Goal: Information Seeking & Learning: Learn about a topic

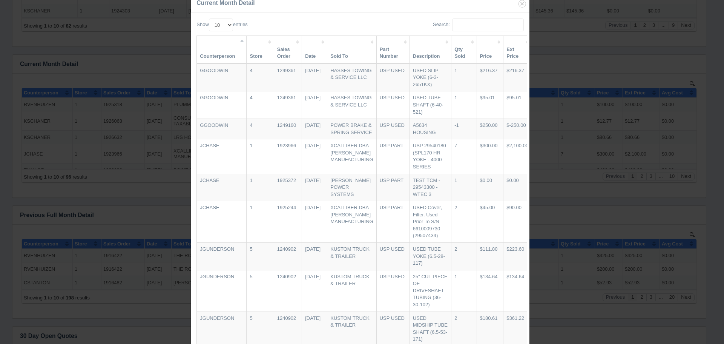
scroll to position [98, 0]
click at [576, 120] on div "Current Month Detail Show 10 25 50 100 entries Search: Counterperson Store Sale…" at bounding box center [362, 172] width 724 height 344
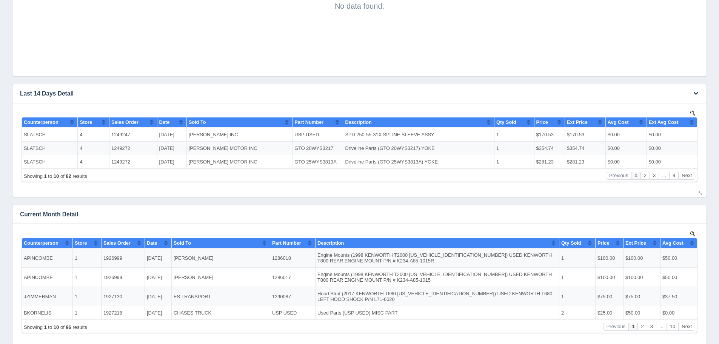
scroll to position [659, 0]
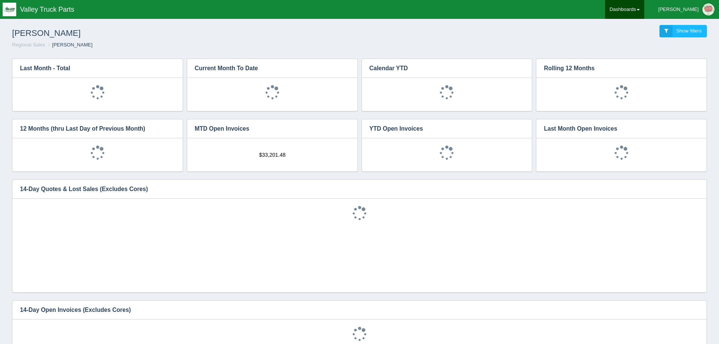
click at [644, 8] on link "Dashboards" at bounding box center [624, 9] width 39 height 19
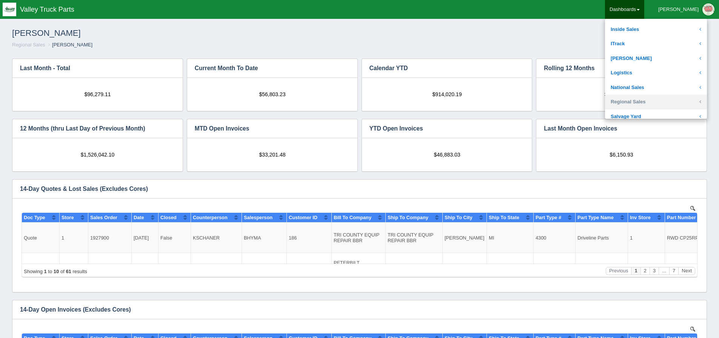
click at [658, 101] on link "Regional Sales" at bounding box center [656, 102] width 102 height 15
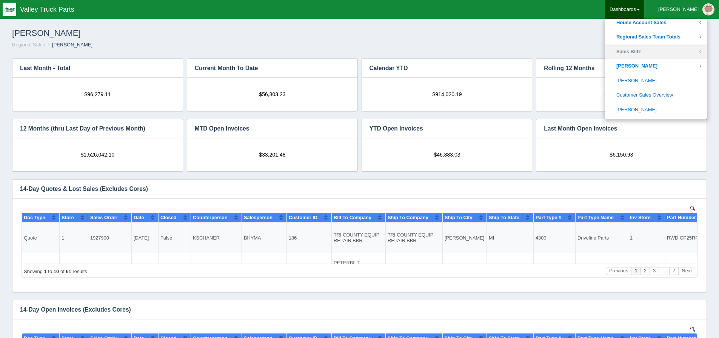
scroll to position [264, 0]
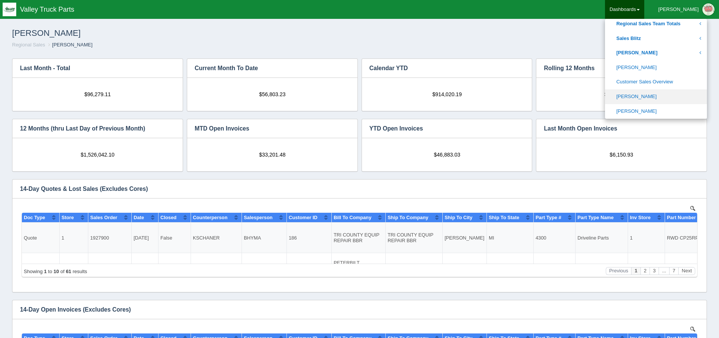
click at [661, 93] on link "[PERSON_NAME]" at bounding box center [656, 96] width 102 height 15
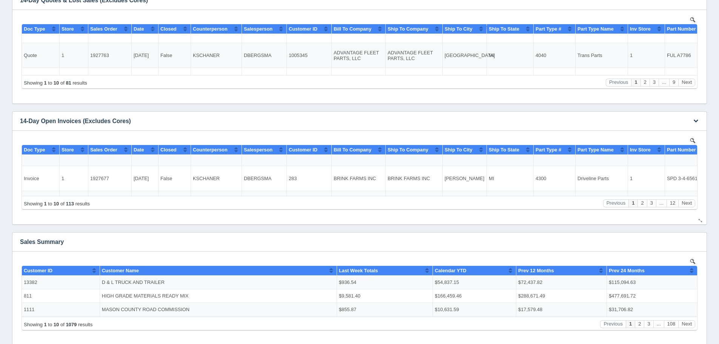
scroll to position [75, 0]
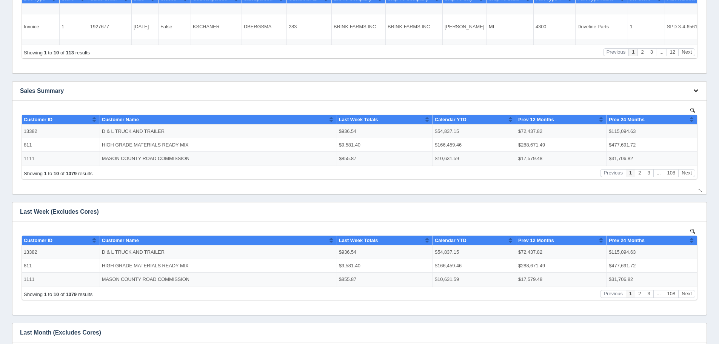
click at [692, 91] on button "button" at bounding box center [695, 91] width 10 height 12
click at [691, 109] on link "View all results" at bounding box center [670, 112] width 60 height 11
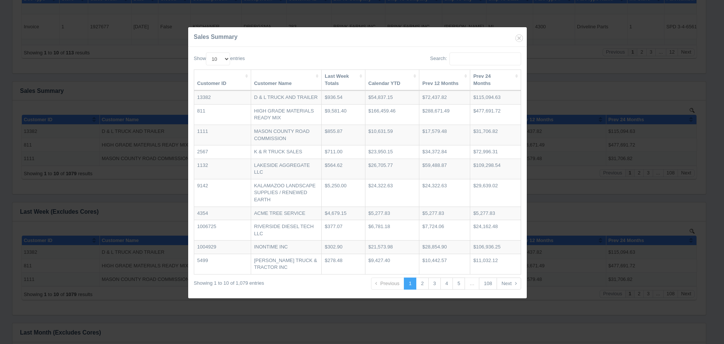
click at [372, 71] on th "Calendar YTD" at bounding box center [393, 80] width 54 height 21
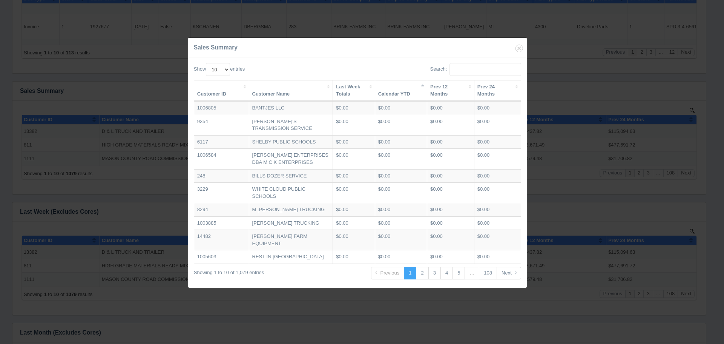
click at [383, 92] on th "Calendar YTD" at bounding box center [401, 90] width 52 height 21
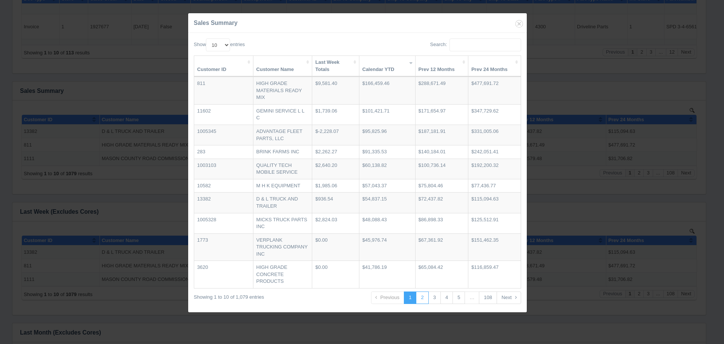
click at [421, 297] on link "2" at bounding box center [422, 297] width 12 height 12
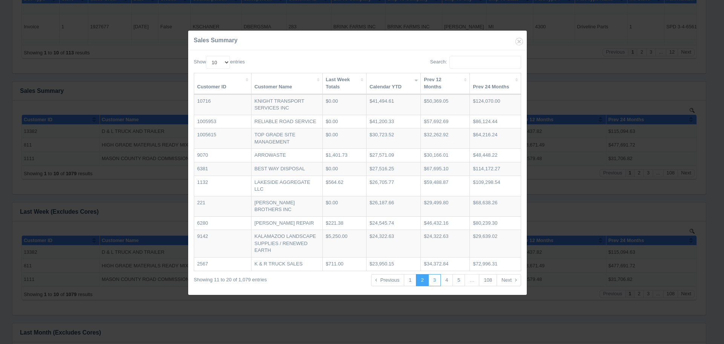
click at [434, 286] on link "3" at bounding box center [435, 280] width 12 height 12
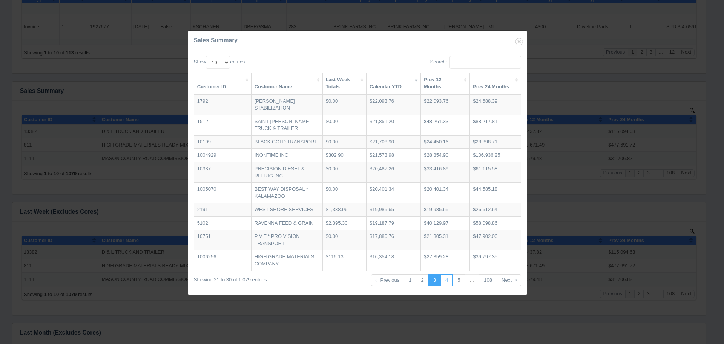
click at [447, 282] on link "4" at bounding box center [447, 280] width 12 height 12
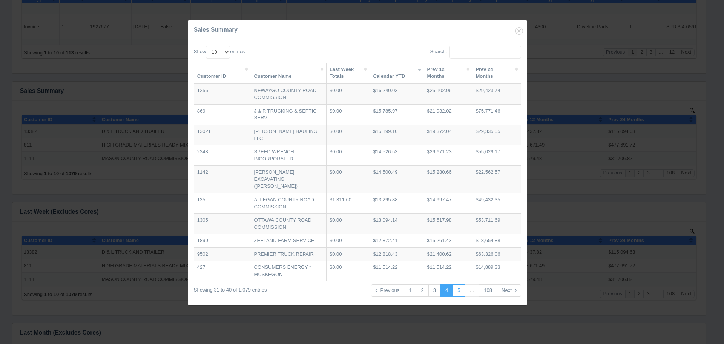
click at [457, 285] on link "5" at bounding box center [459, 290] width 12 height 12
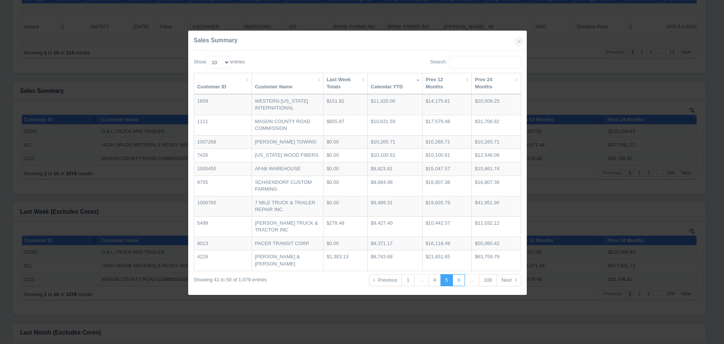
click at [462, 278] on link "6" at bounding box center [459, 280] width 12 height 12
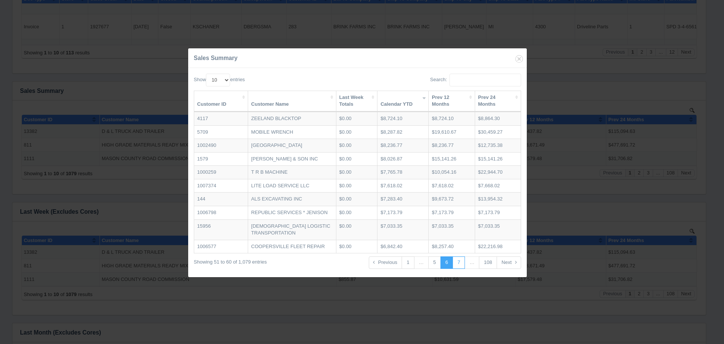
click at [458, 269] on link "7" at bounding box center [459, 262] width 12 height 12
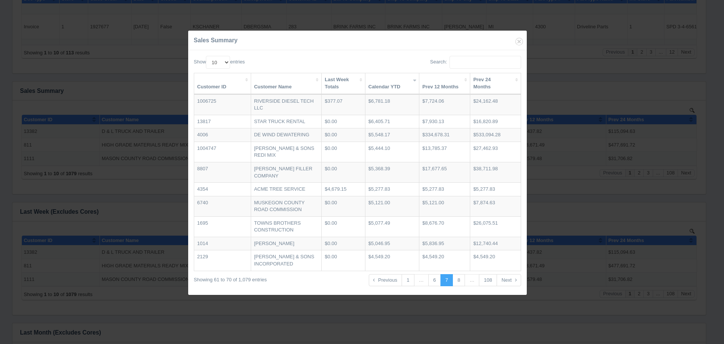
click at [492, 92] on th "Prev 24 Months" at bounding box center [496, 83] width 51 height 21
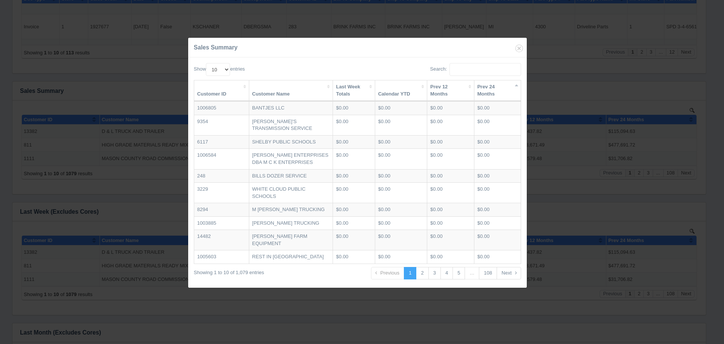
click at [492, 91] on th "Prev 24 Months" at bounding box center [498, 90] width 46 height 21
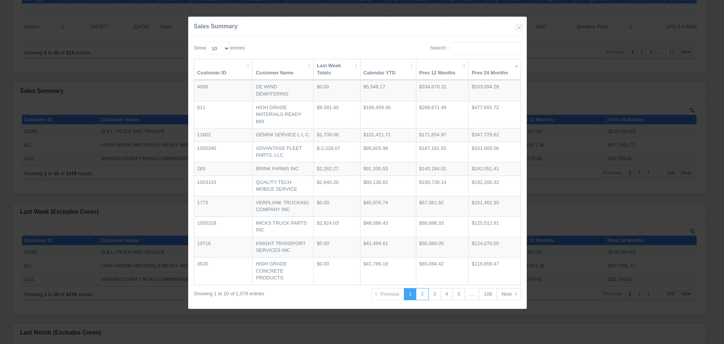
click at [427, 292] on link "2" at bounding box center [422, 294] width 12 height 12
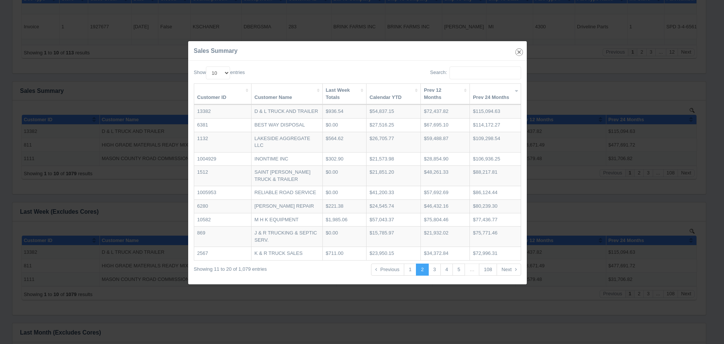
click at [522, 47] on icon "button" at bounding box center [519, 52] width 11 height 11
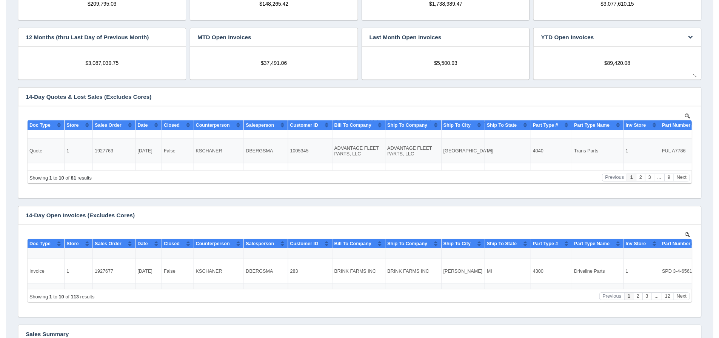
scroll to position [0, 0]
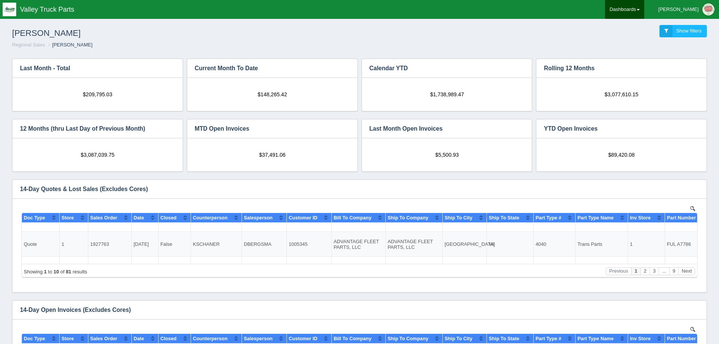
click at [644, 12] on link "Dashboards" at bounding box center [624, 9] width 39 height 19
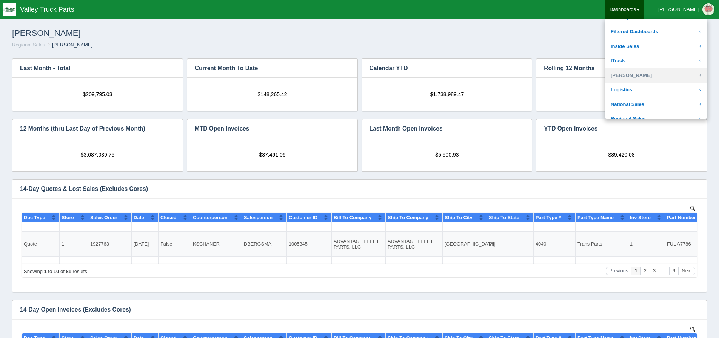
scroll to position [151, 0]
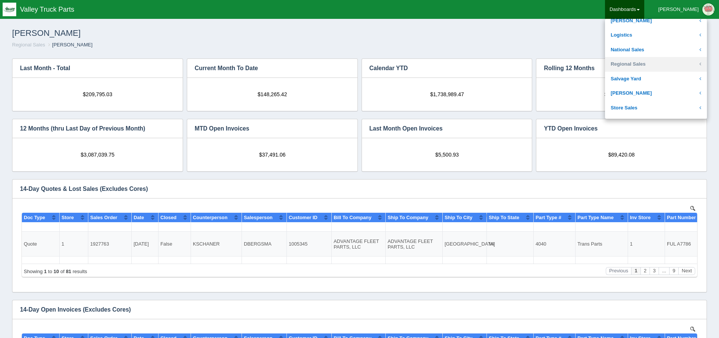
click at [670, 66] on link "Regional Sales" at bounding box center [656, 64] width 102 height 15
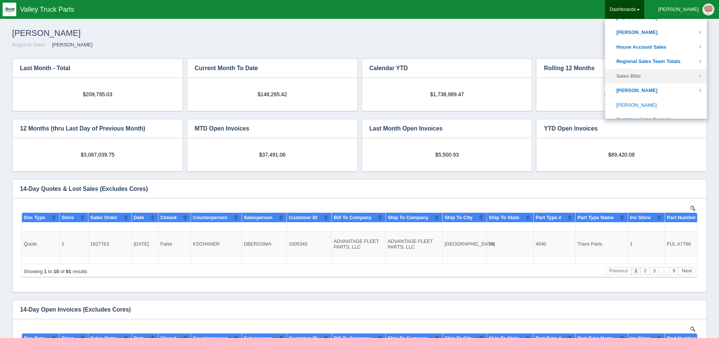
scroll to position [264, 0]
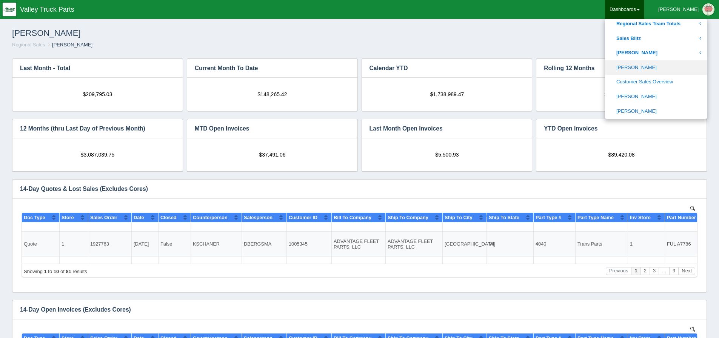
click at [667, 70] on link "[PERSON_NAME]" at bounding box center [656, 67] width 102 height 15
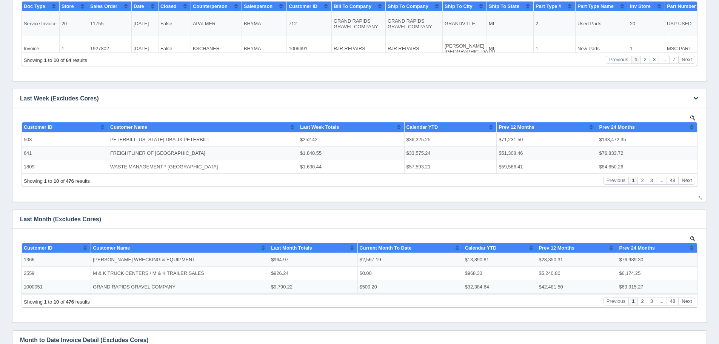
scroll to position [340, 0]
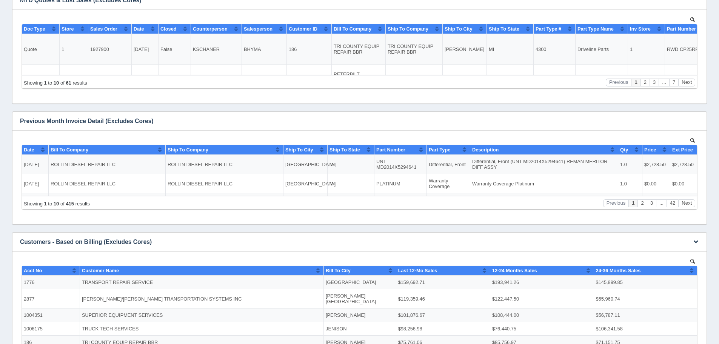
click at [689, 241] on div "Download CSV View all results" at bounding box center [694, 241] width 23 height 18
click at [694, 243] on icon "button" at bounding box center [695, 241] width 5 height 5
click at [684, 258] on link "View all results" at bounding box center [670, 263] width 60 height 11
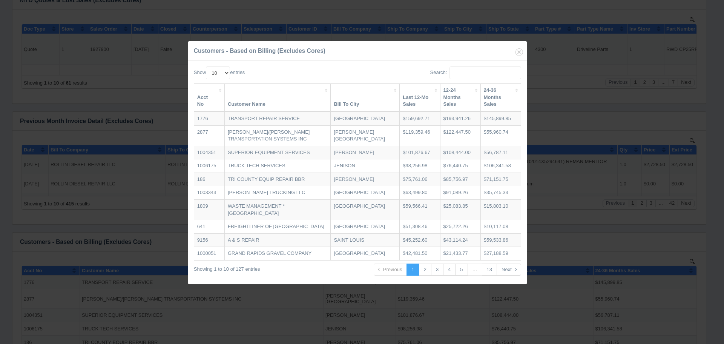
click at [400, 84] on th "Last 12-Mo Sales" at bounding box center [420, 98] width 40 height 28
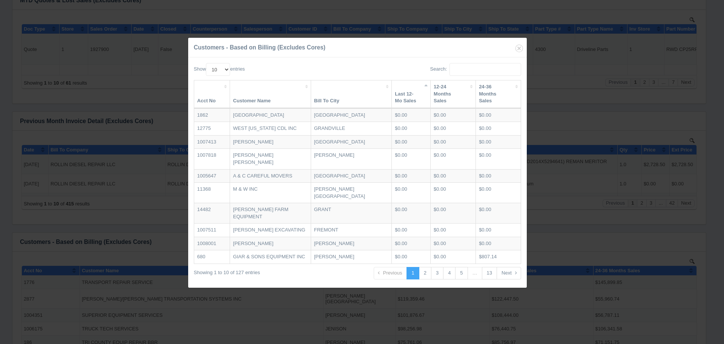
click at [392, 91] on th "Last 12-Mo Sales" at bounding box center [411, 94] width 39 height 28
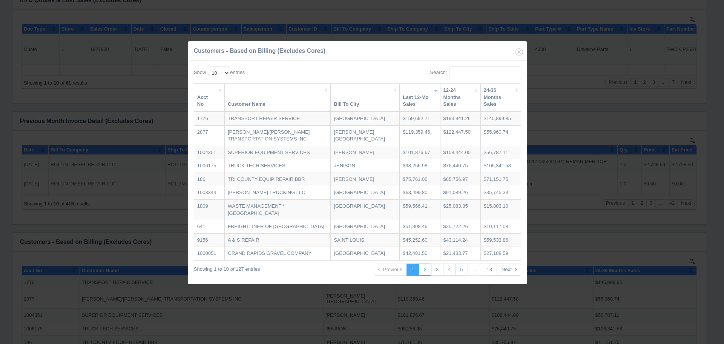
click at [430, 276] on link "2" at bounding box center [425, 269] width 12 height 12
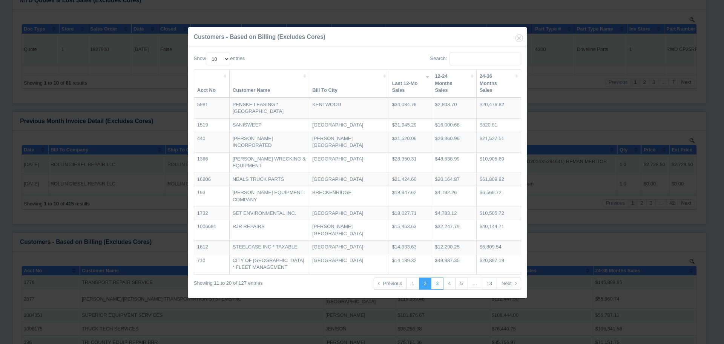
click at [438, 277] on link "3" at bounding box center [437, 283] width 12 height 12
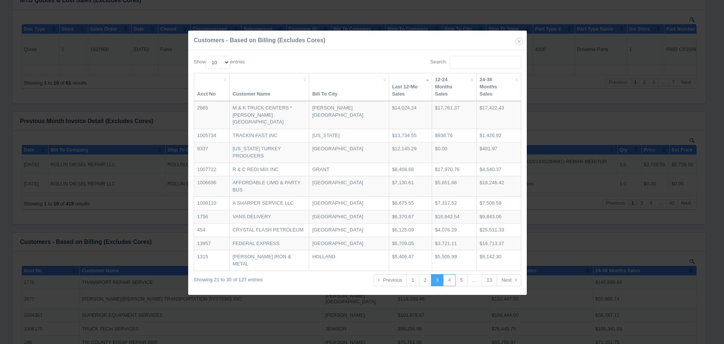
click at [449, 284] on link "4" at bounding box center [449, 280] width 12 height 12
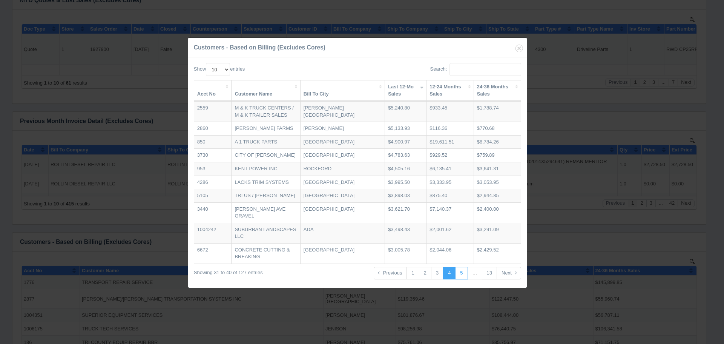
click at [458, 271] on link "5" at bounding box center [461, 273] width 12 height 12
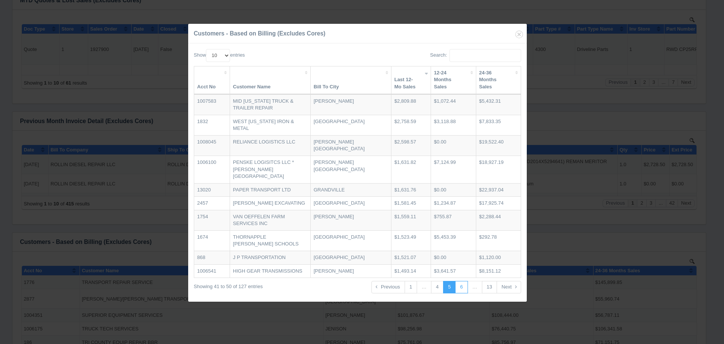
click at [461, 281] on link "6" at bounding box center [461, 287] width 12 height 12
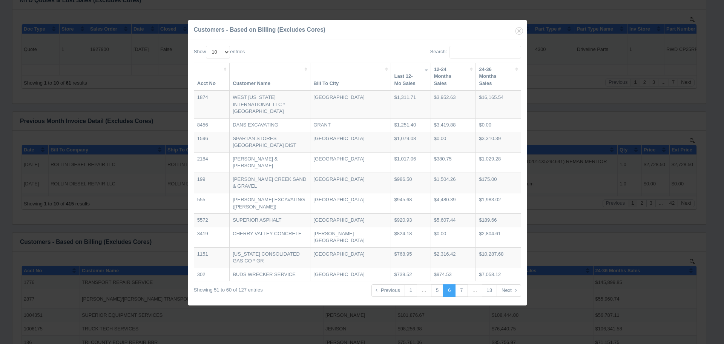
click at [465, 284] on link "7" at bounding box center [461, 290] width 12 height 12
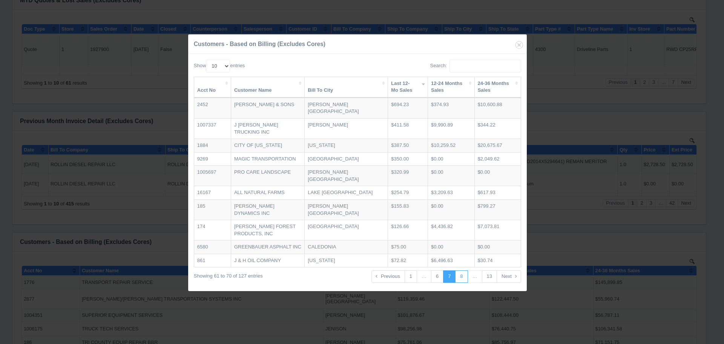
click at [461, 270] on link "8" at bounding box center [461, 276] width 12 height 12
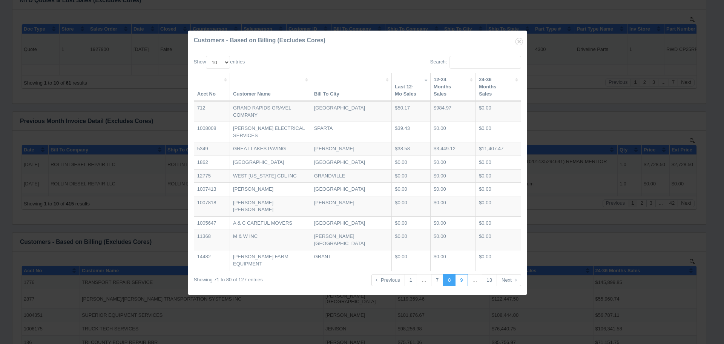
click at [462, 274] on link "9" at bounding box center [461, 280] width 12 height 12
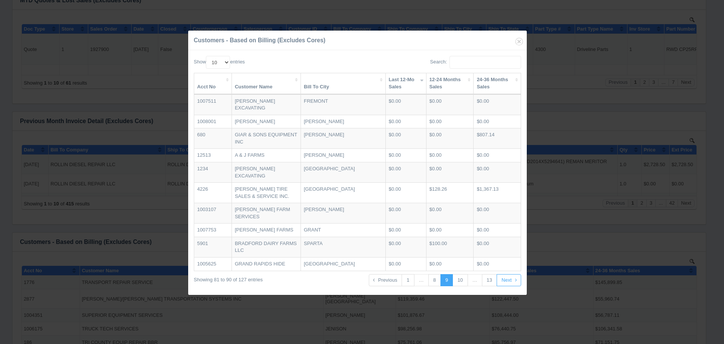
click at [504, 277] on link "Next" at bounding box center [509, 280] width 25 height 12
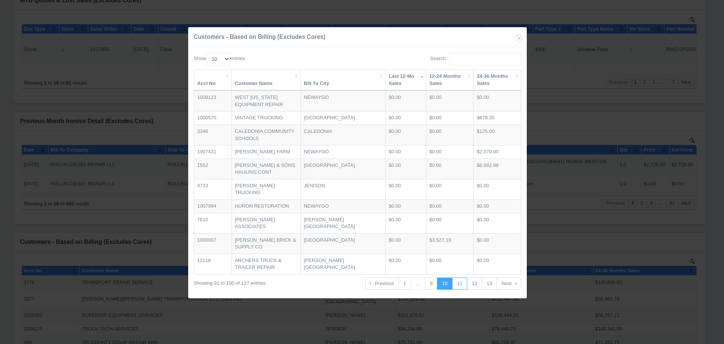
click at [460, 277] on link "11" at bounding box center [459, 283] width 15 height 12
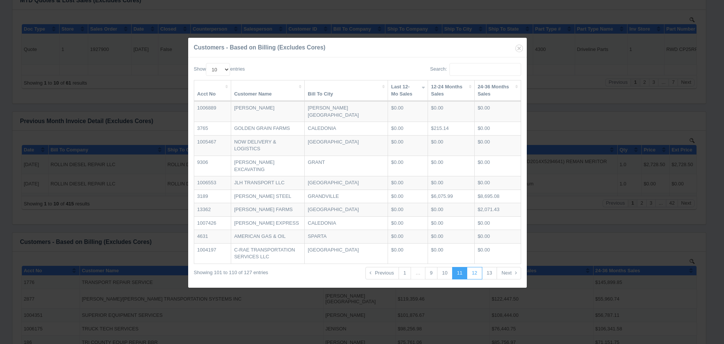
click at [473, 267] on link "12" at bounding box center [474, 273] width 15 height 12
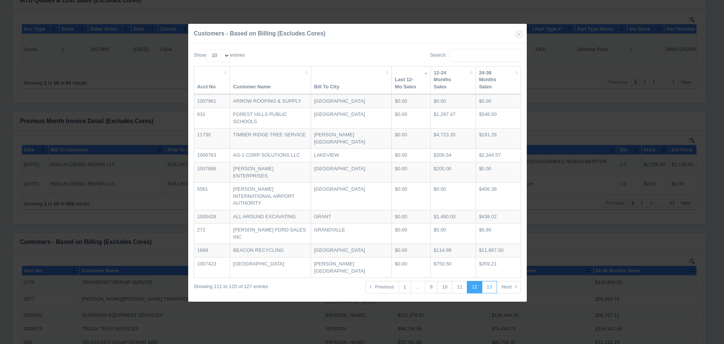
click at [488, 281] on link "13" at bounding box center [489, 287] width 15 height 12
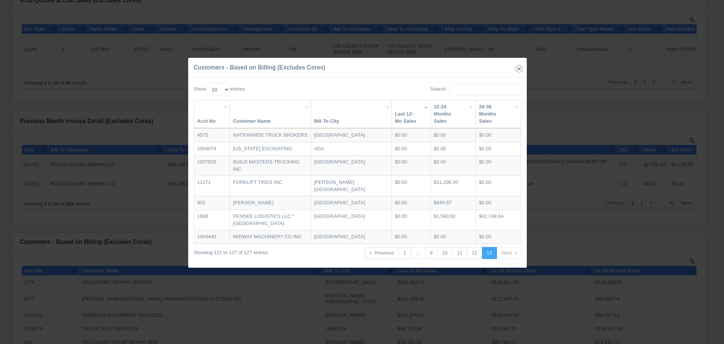
click at [520, 65] on icon "button" at bounding box center [519, 68] width 11 height 11
